Goal: Information Seeking & Learning: Check status

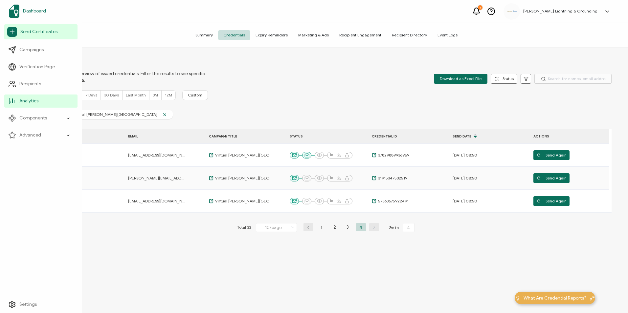
click at [23, 11] on span "Dashboard" at bounding box center [34, 11] width 23 height 7
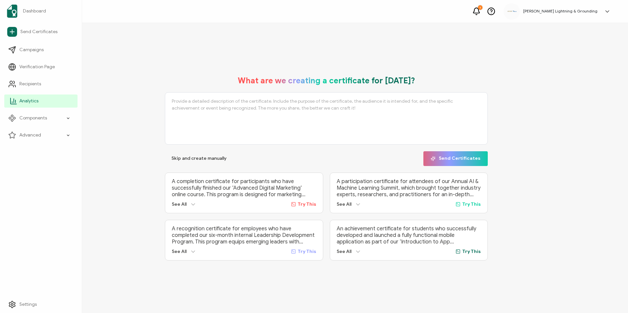
click at [18, 101] on link "Analytics" at bounding box center [40, 101] width 73 height 13
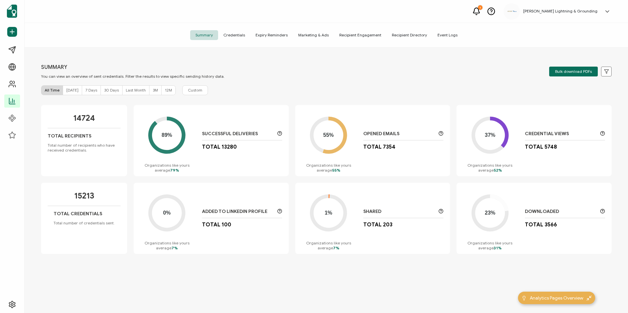
click at [239, 82] on div "SUMMARY You can view an overview of sent credentials. Filter the results to vie…" at bounding box center [326, 181] width 603 height 267
click at [168, 90] on span "12M" at bounding box center [168, 90] width 7 height 5
click at [48, 93] on div "All Time" at bounding box center [52, 90] width 22 height 9
